Goal: Complete application form

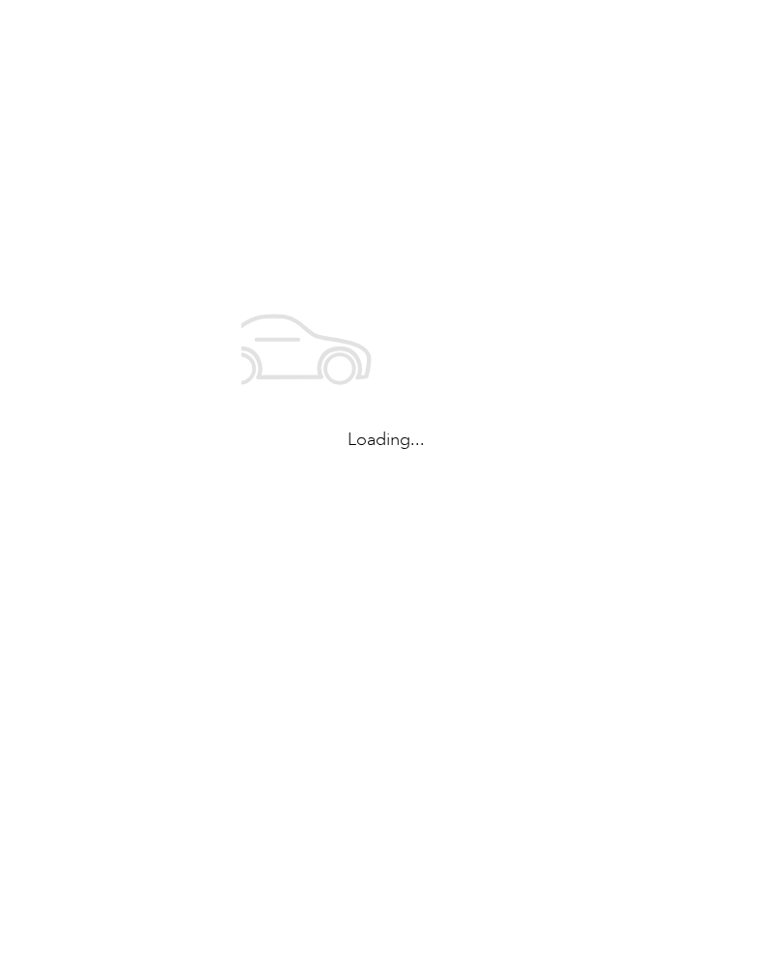
scroll to position [56, 0]
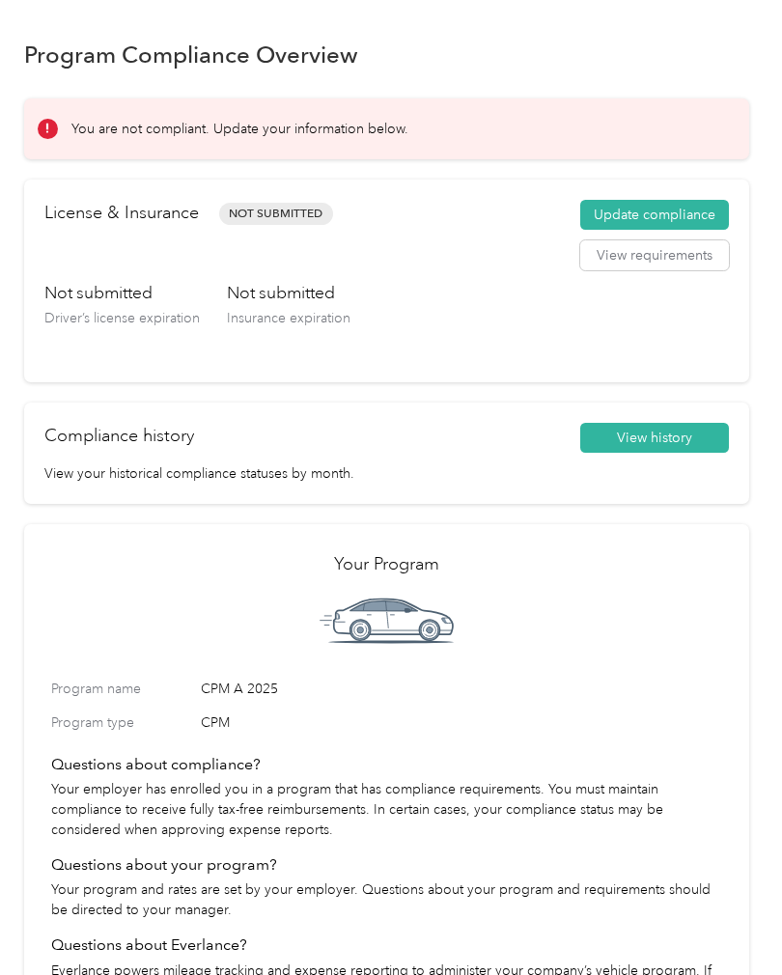
click at [666, 216] on button "Update compliance" at bounding box center [654, 215] width 149 height 31
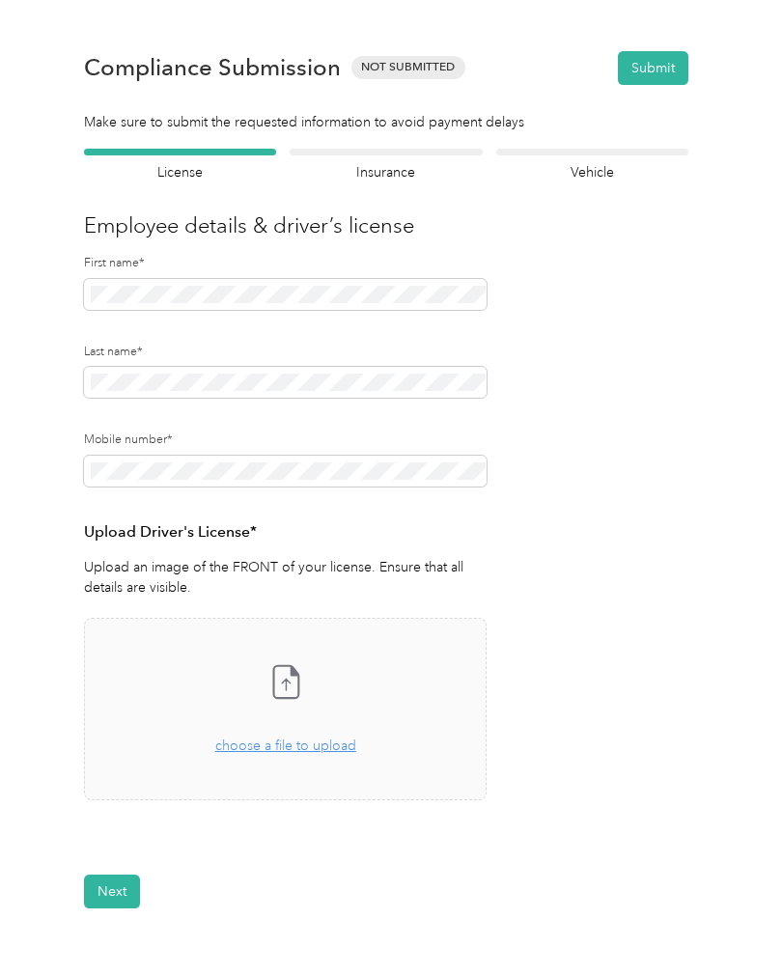
click at [315, 715] on div "Drag and drop your file here, or choose a file to upload" at bounding box center [285, 736] width 141 height 42
click at [102, 903] on button "Next" at bounding box center [112, 892] width 56 height 34
